Goal: Transaction & Acquisition: Purchase product/service

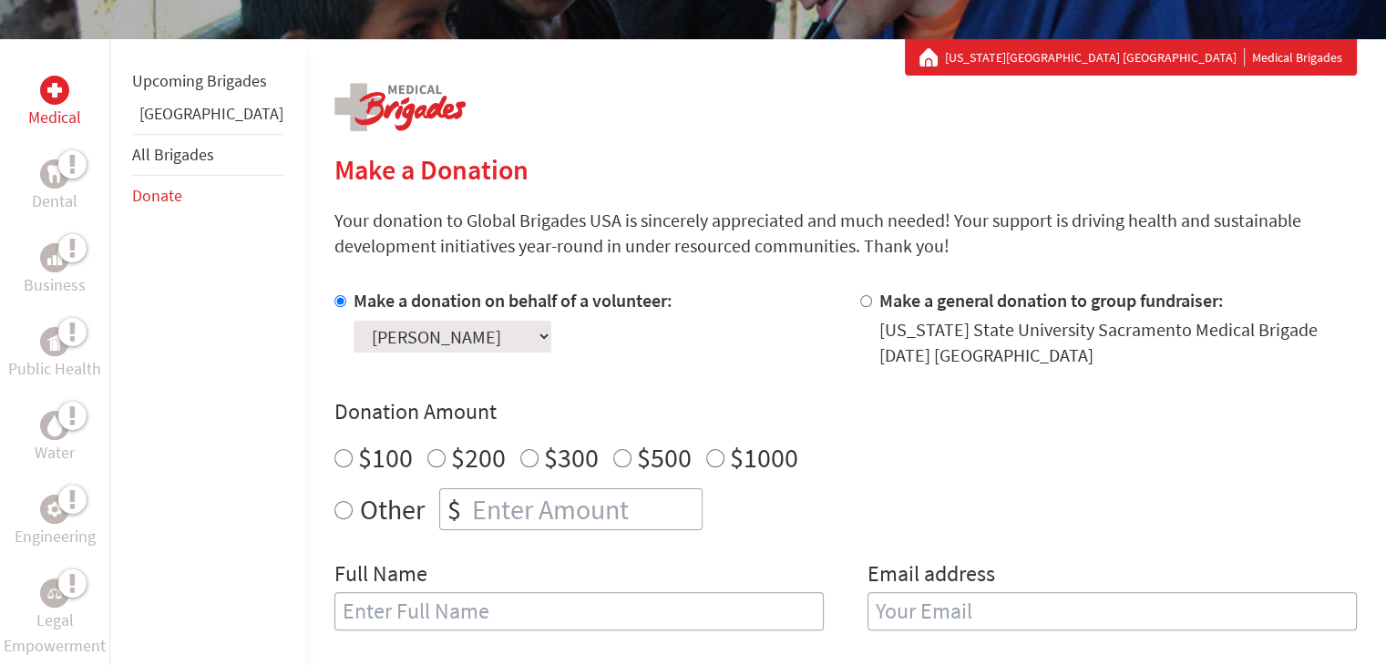
scroll to position [335, 0]
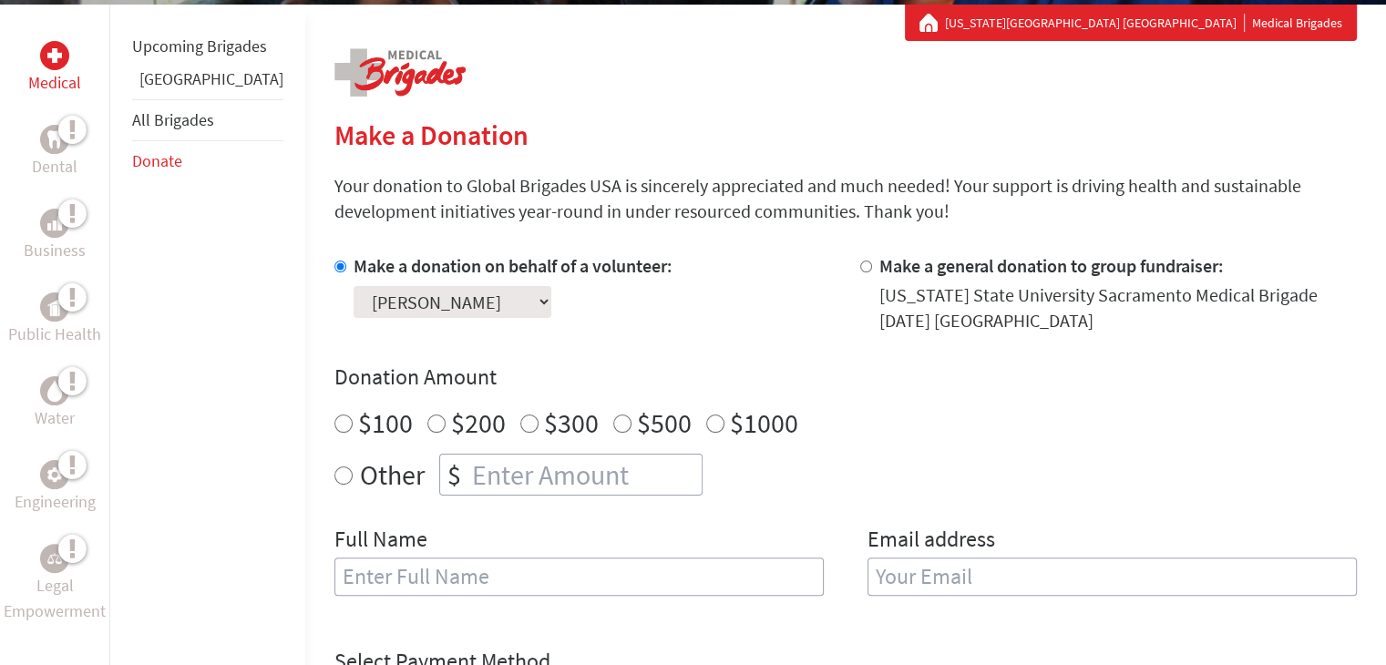
radio input "true"
click at [470, 471] on input "number" at bounding box center [584, 475] width 233 height 40
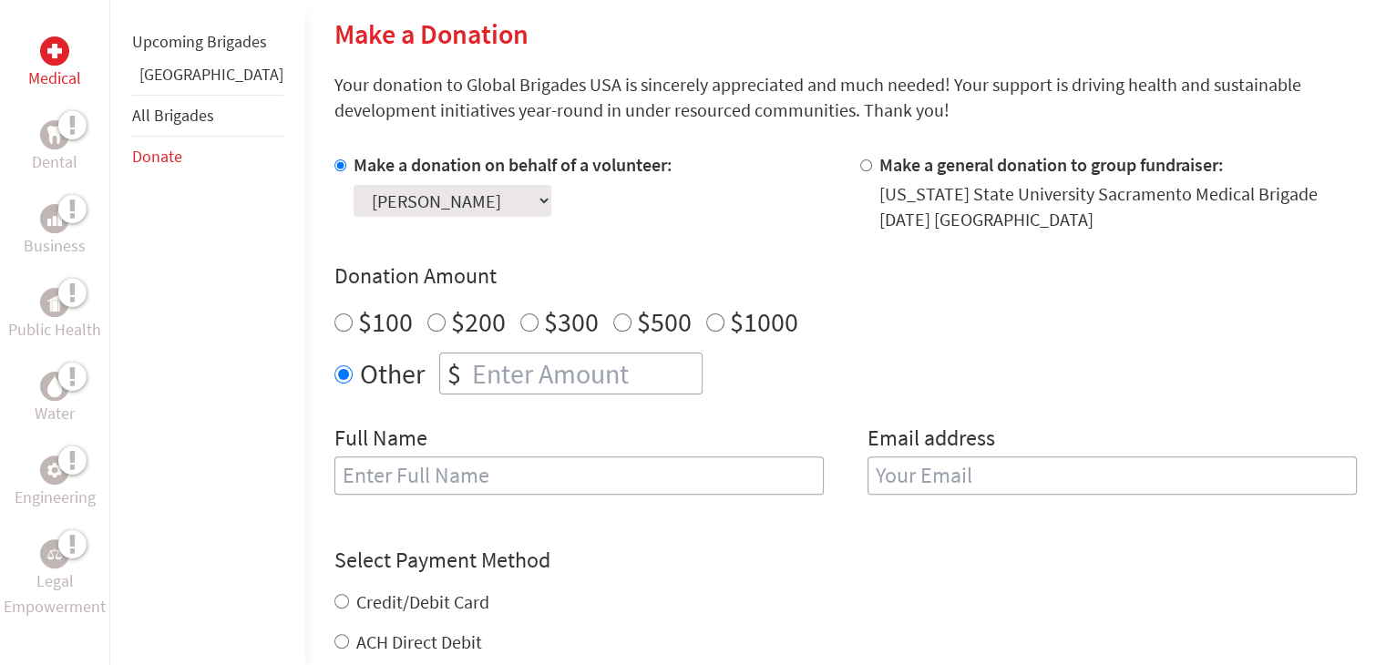
scroll to position [437, 0]
click at [405, 464] on input "text" at bounding box center [578, 475] width 489 height 38
click at [408, 468] on input "[PERSON_NAME] CO" at bounding box center [578, 475] width 489 height 38
type input "[PERSON_NAME]"
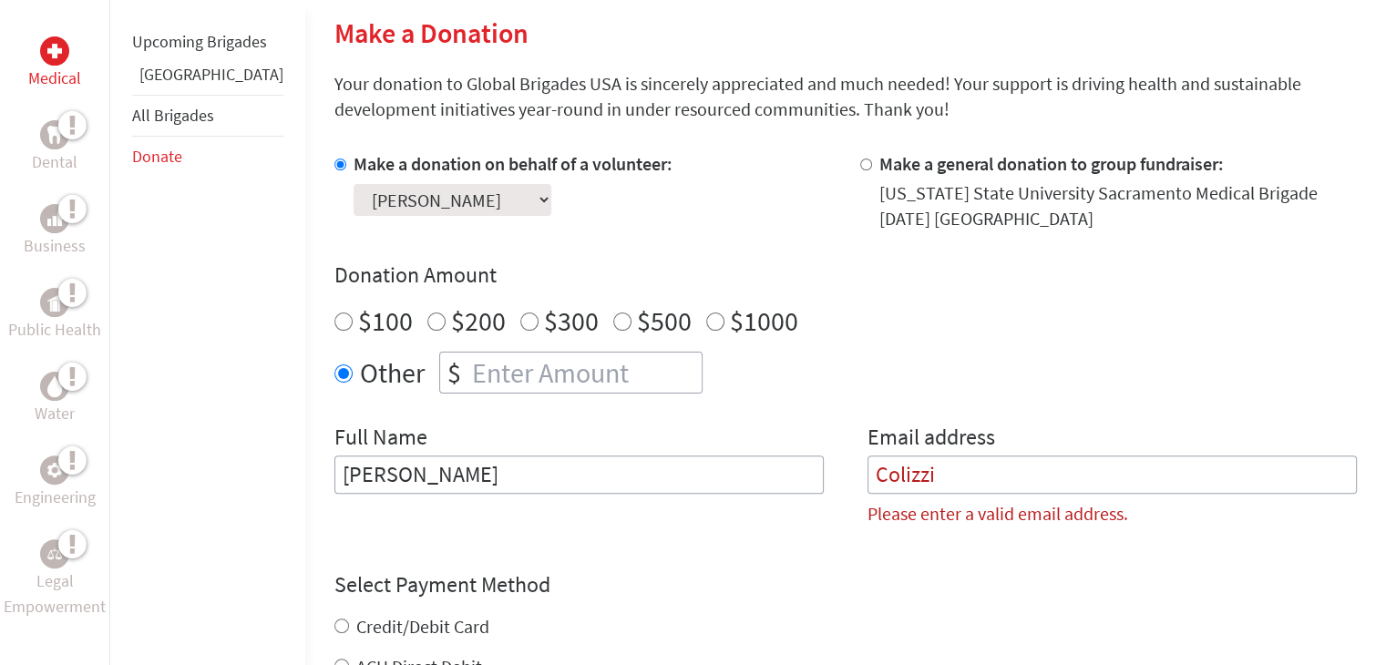
scroll to position [660, 0]
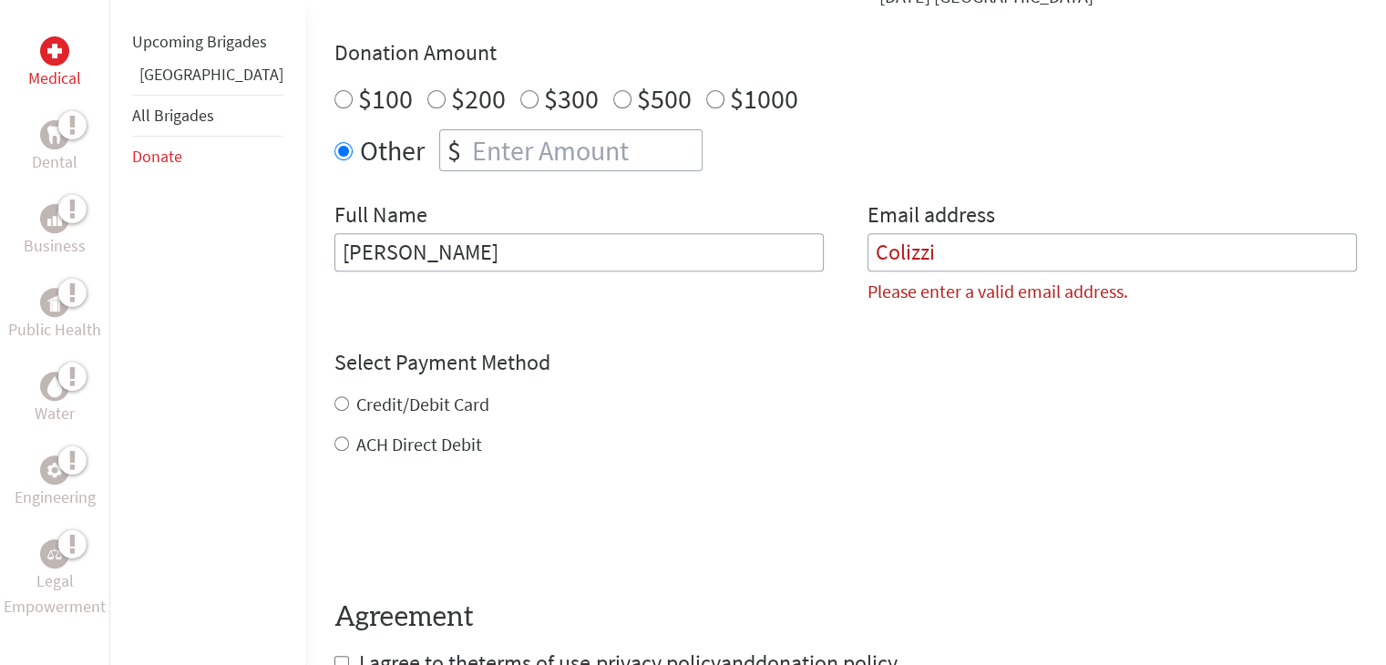
click at [977, 263] on input "Colizzi" at bounding box center [1112, 252] width 489 height 38
type input "C"
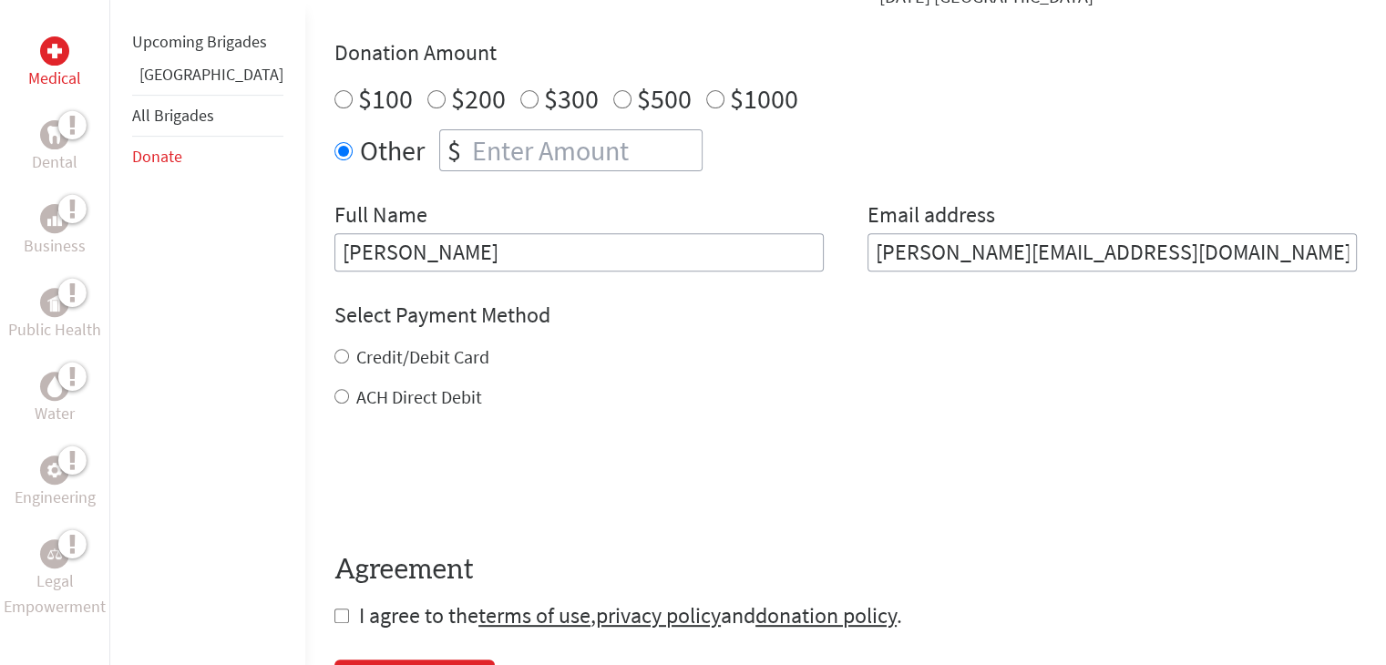
type input "[PERSON_NAME][EMAIL_ADDRESS][DOMAIN_NAME]"
click at [474, 252] on input "[PERSON_NAME]" at bounding box center [578, 252] width 489 height 38
type input "[PERSON_NAME]"
click at [356, 353] on label "Credit/Debit Card" at bounding box center [422, 356] width 133 height 23
click at [334, 353] on input "Credit/Debit Card" at bounding box center [341, 356] width 15 height 15
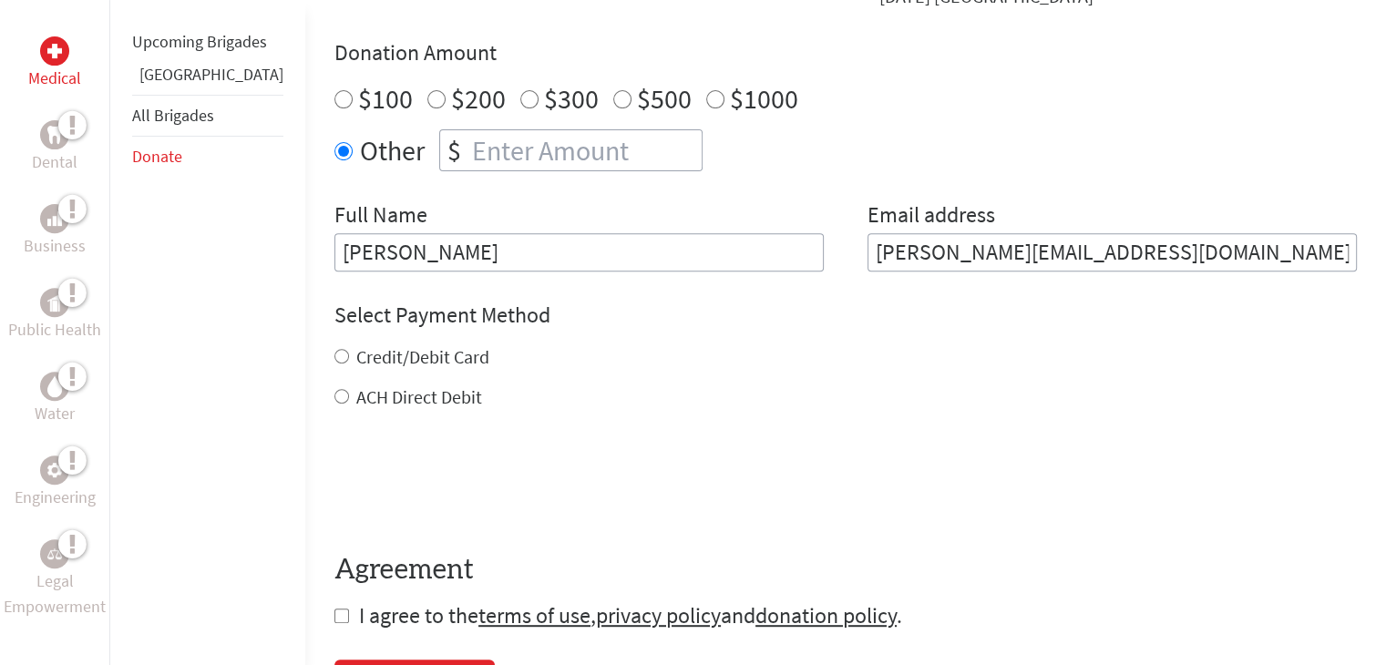
radio input "true"
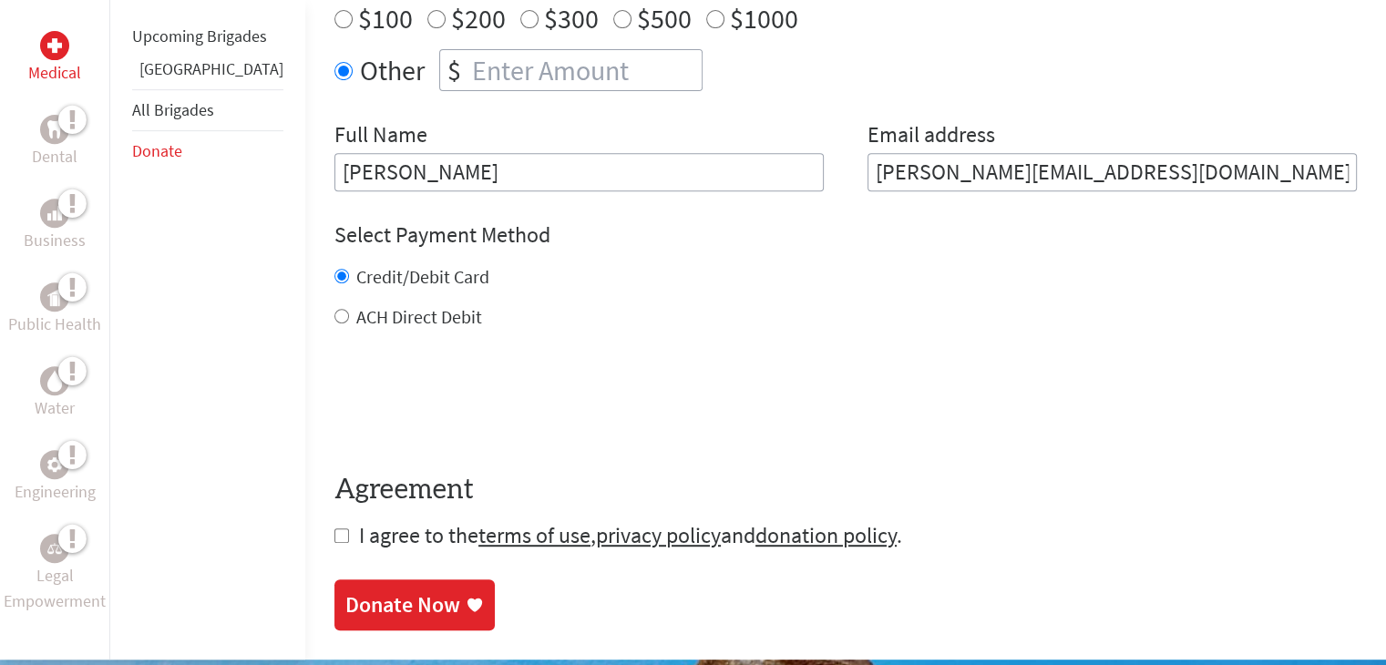
scroll to position [804, 0]
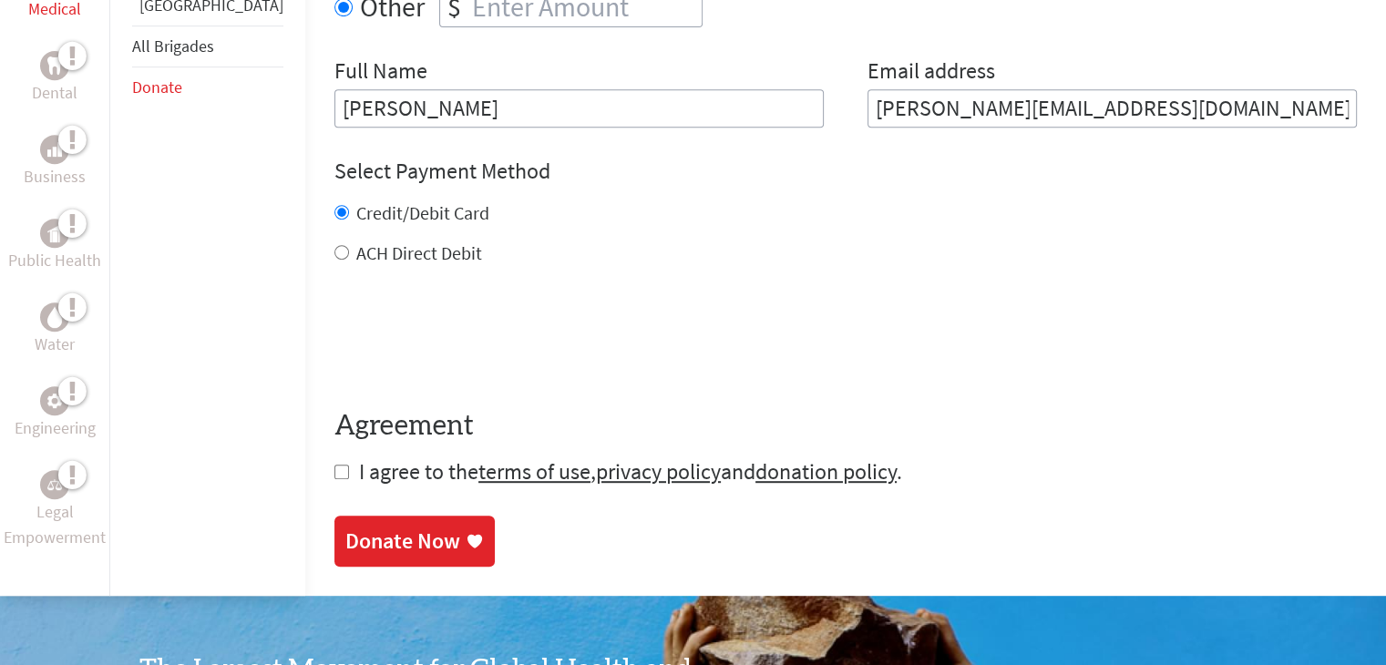
click at [334, 467] on input "checkbox" at bounding box center [341, 472] width 15 height 15
checkbox input "true"
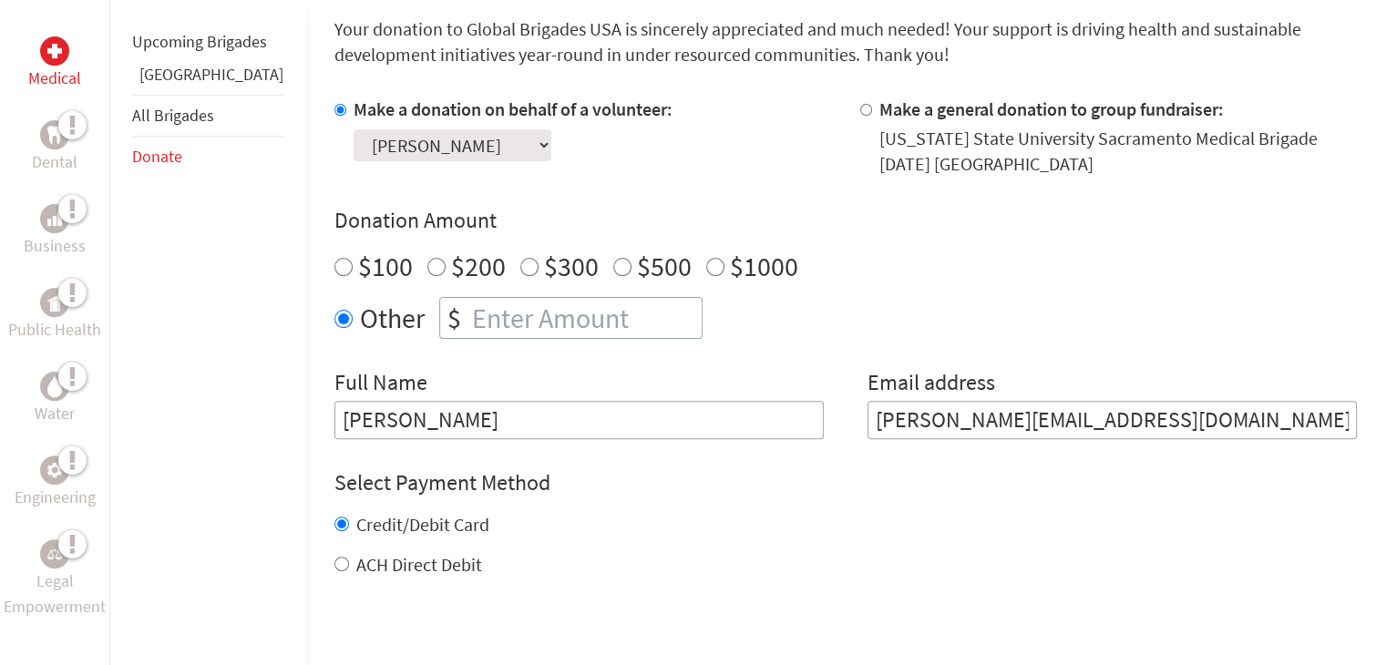
scroll to position [491, 0]
click at [468, 311] on input "number" at bounding box center [584, 319] width 233 height 40
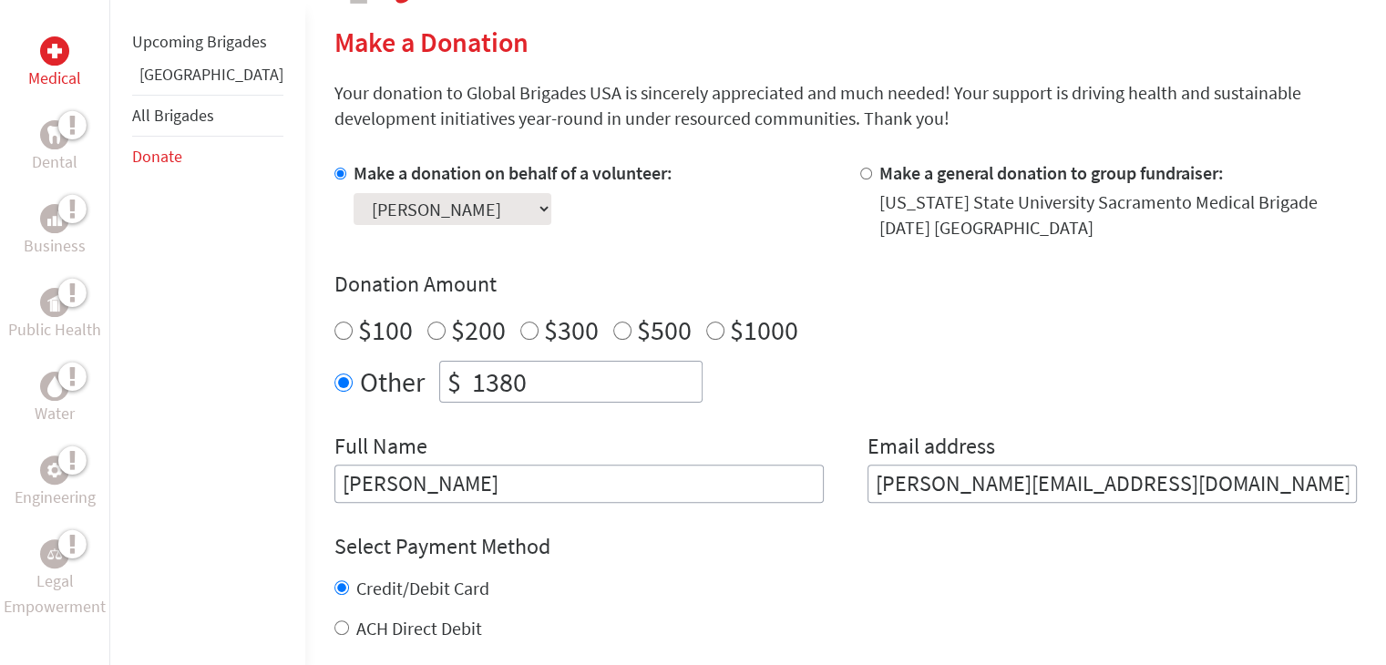
scroll to position [411, 0]
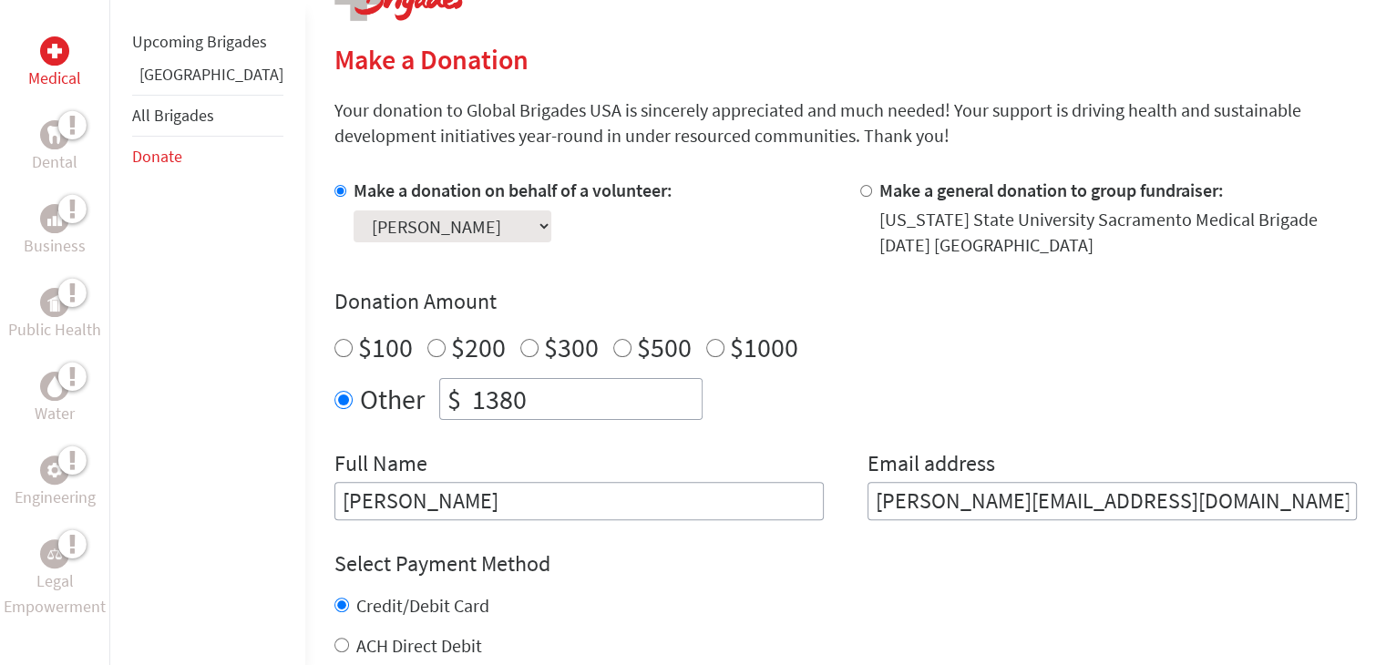
type input "1380"
click at [447, 216] on select "Select a volunteer... [PERSON_NAME] [PERSON_NAME] [PERSON_NAME] [PERSON_NAME] […" at bounding box center [453, 227] width 198 height 32
click at [354, 211] on select "Select a volunteer... [PERSON_NAME] [PERSON_NAME] [PERSON_NAME] [PERSON_NAME] […" at bounding box center [453, 227] width 198 height 32
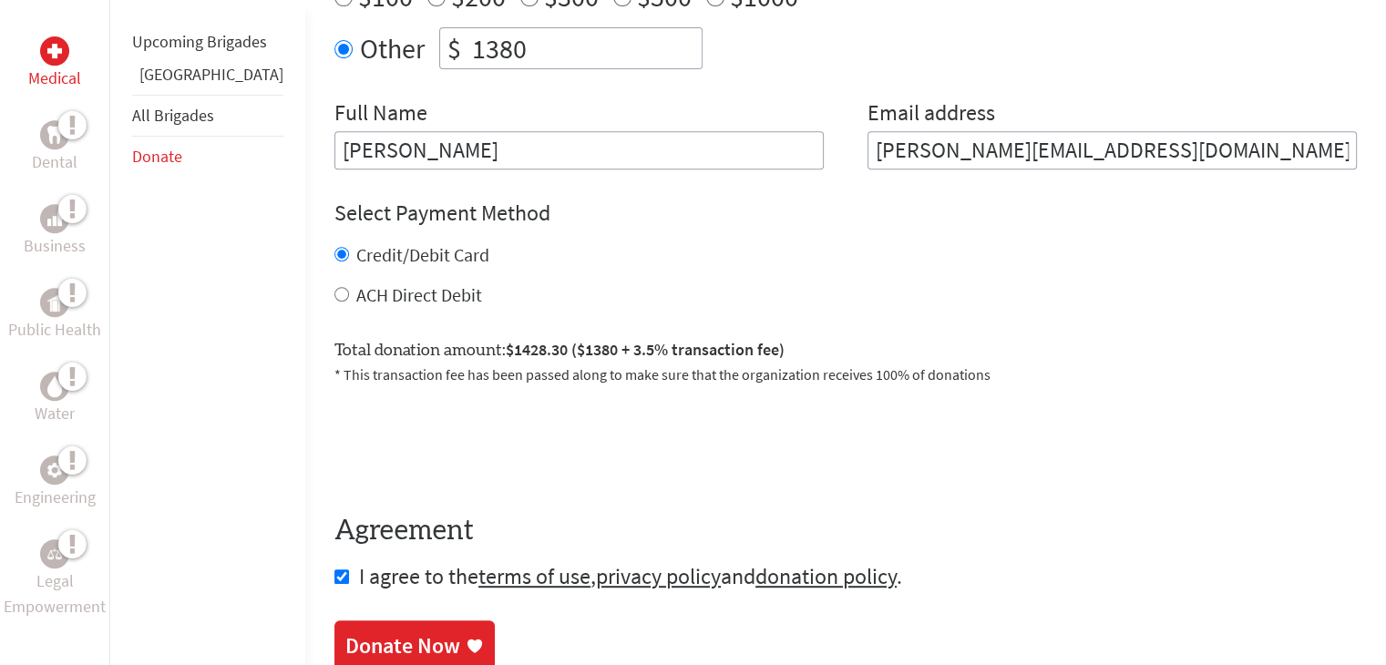
scroll to position [809, 0]
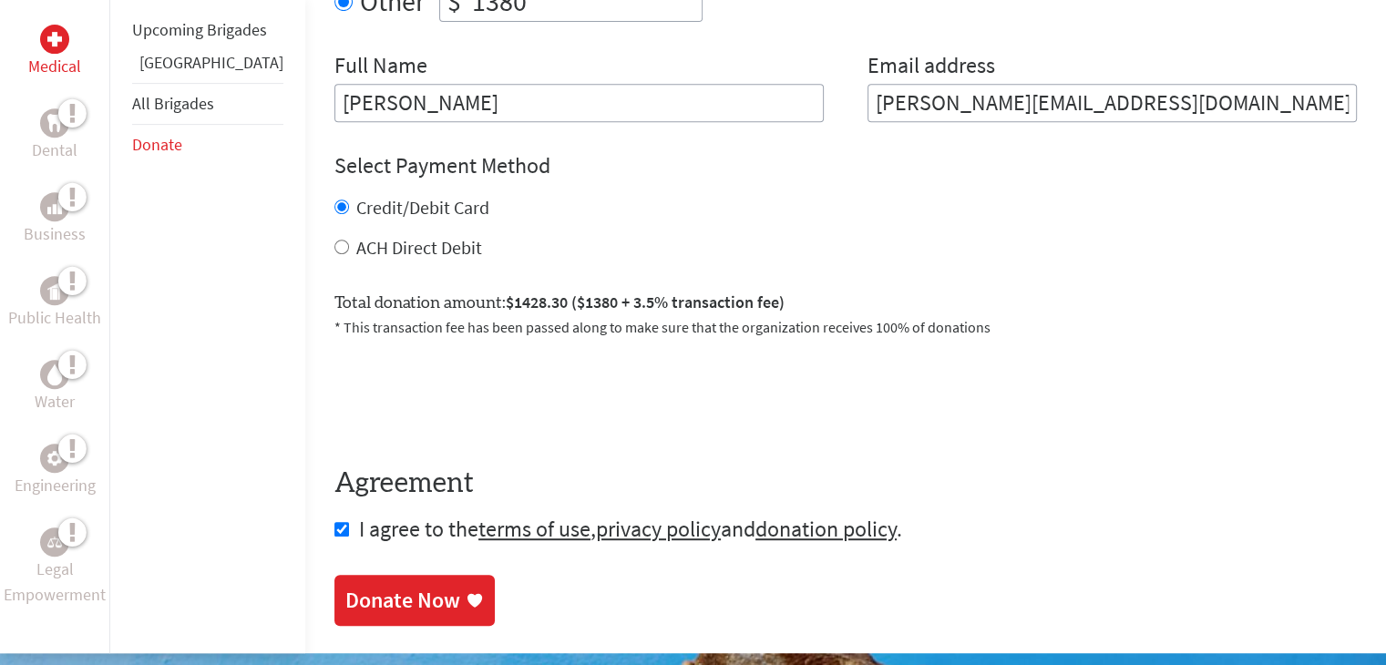
click at [345, 599] on div "Donate Now" at bounding box center [402, 600] width 115 height 29
